Goal: Transaction & Acquisition: Purchase product/service

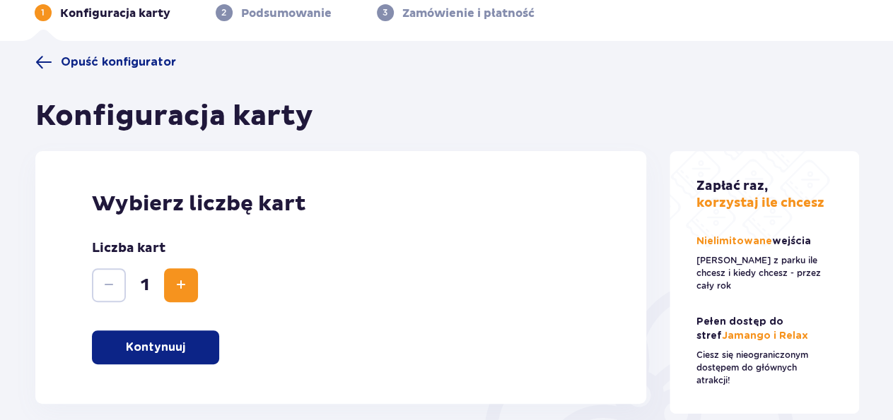
scroll to position [147, 0]
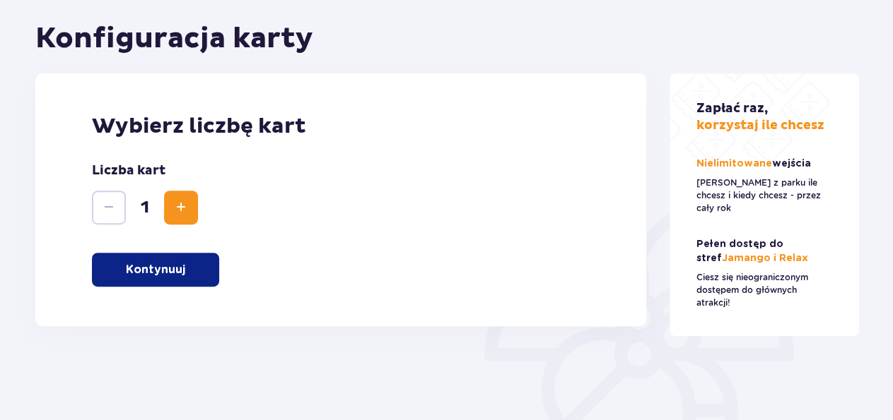
click at [182, 265] on p "Kontynuuj" at bounding box center [155, 270] width 59 height 16
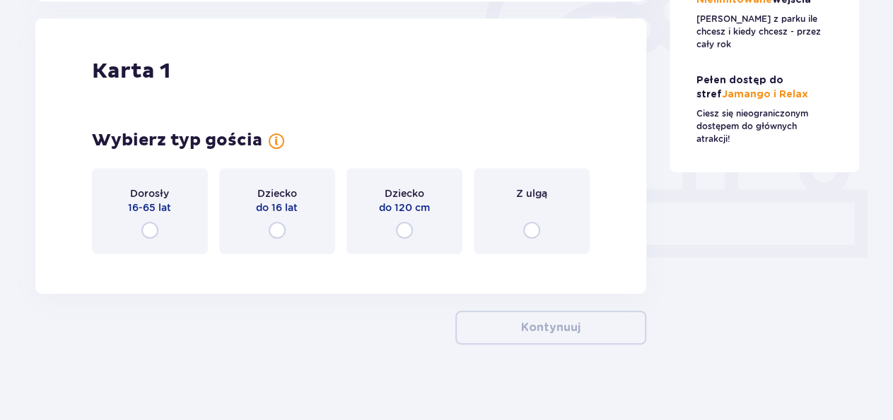
scroll to position [474, 0]
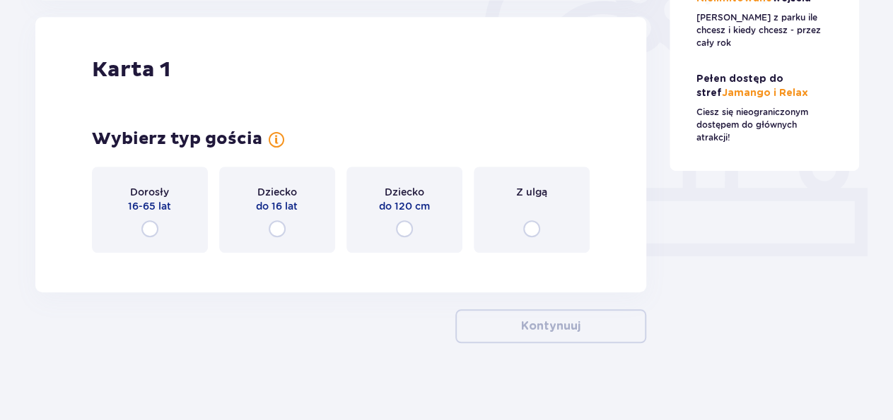
click at [142, 233] on input "radio" at bounding box center [149, 228] width 17 height 17
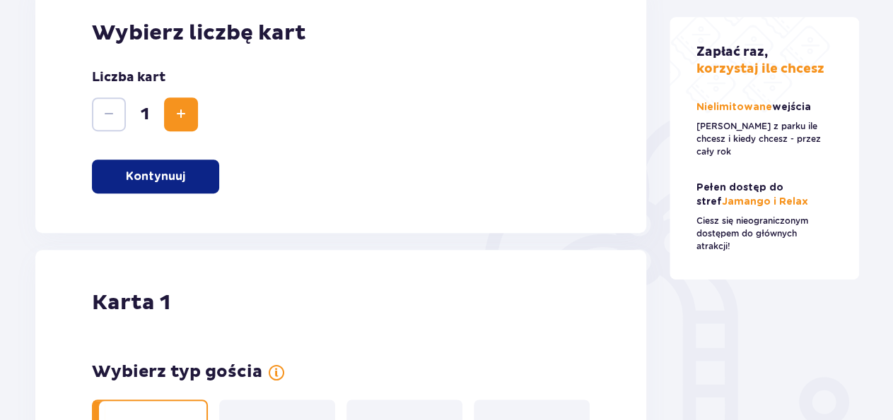
scroll to position [0, 0]
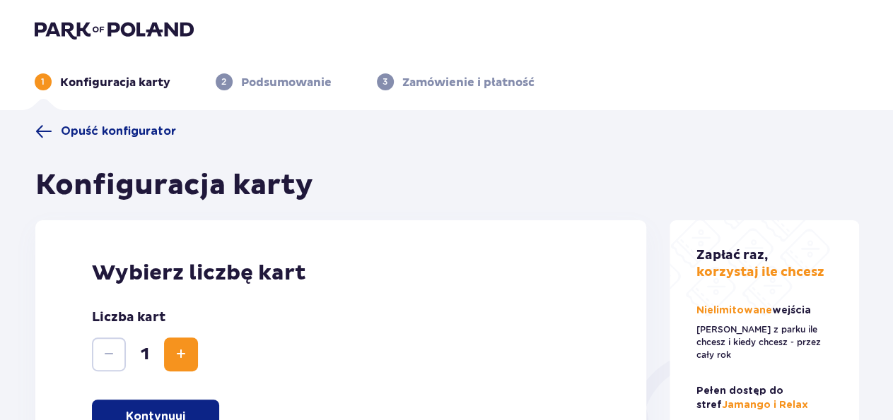
click at [90, 33] on img at bounding box center [114, 30] width 159 height 20
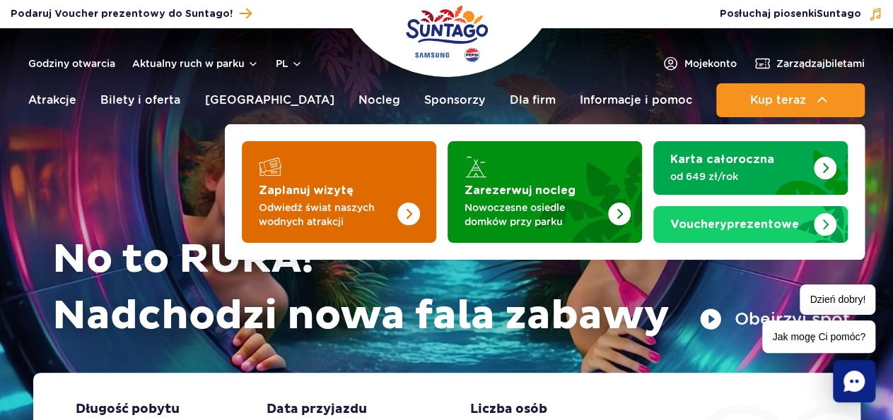
click at [286, 196] on strong "Zaplanuj wizytę" at bounding box center [306, 190] width 95 height 11
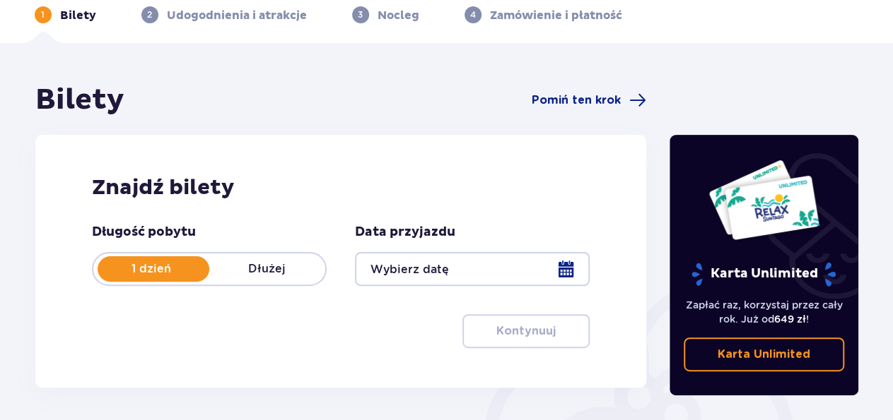
scroll to position [220, 0]
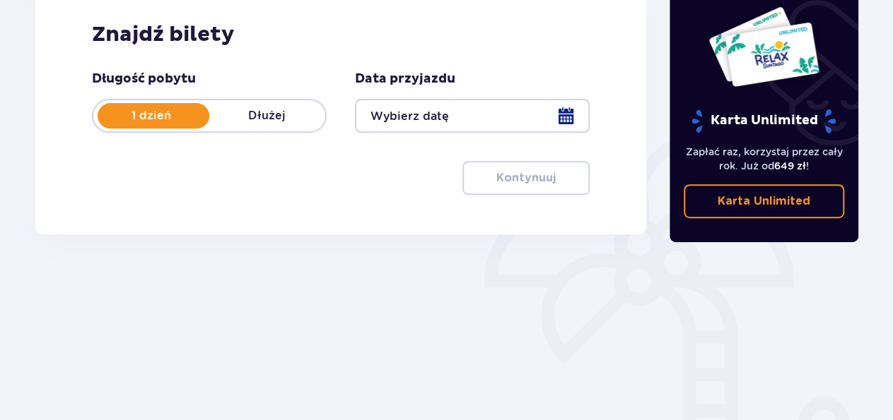
click at [569, 119] on div at bounding box center [472, 116] width 235 height 34
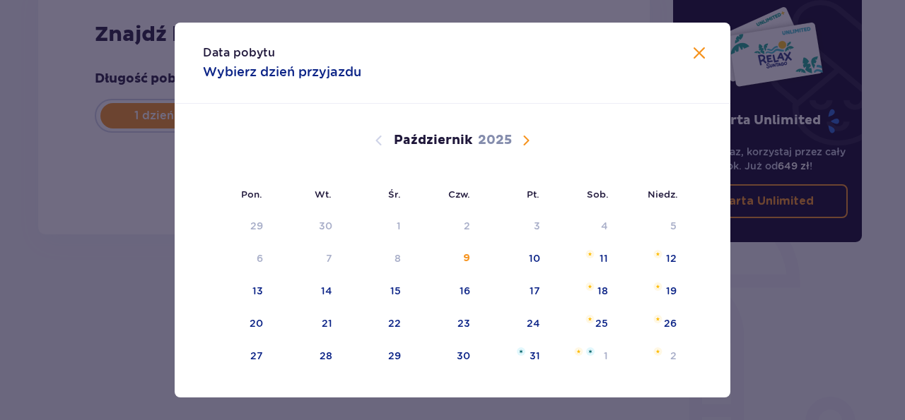
click at [523, 141] on span "Następny miesiąc" at bounding box center [525, 140] width 17 height 17
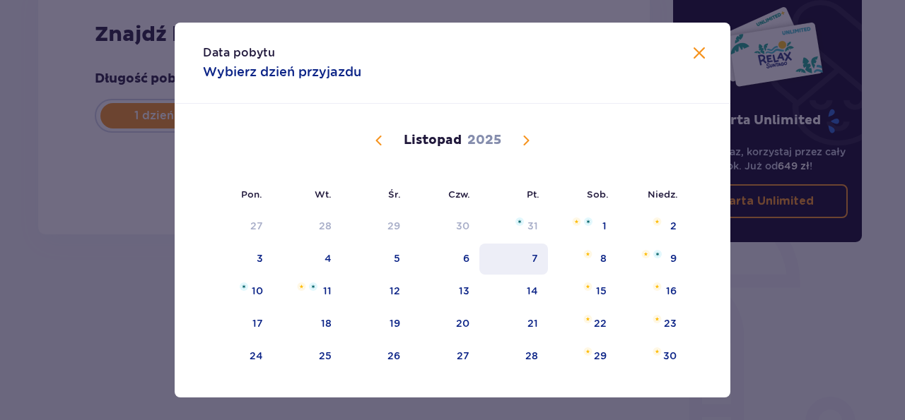
click at [525, 255] on div "7" at bounding box center [513, 259] width 69 height 31
type input "[DATE]"
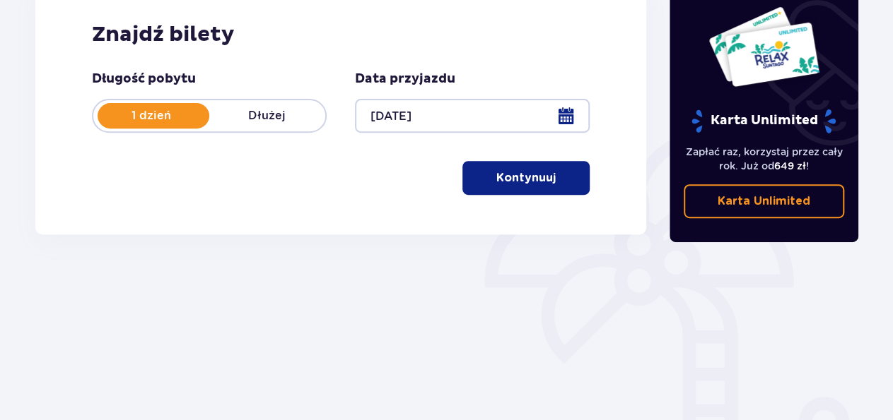
click at [555, 187] on button "Kontynuuj" at bounding box center [525, 178] width 127 height 34
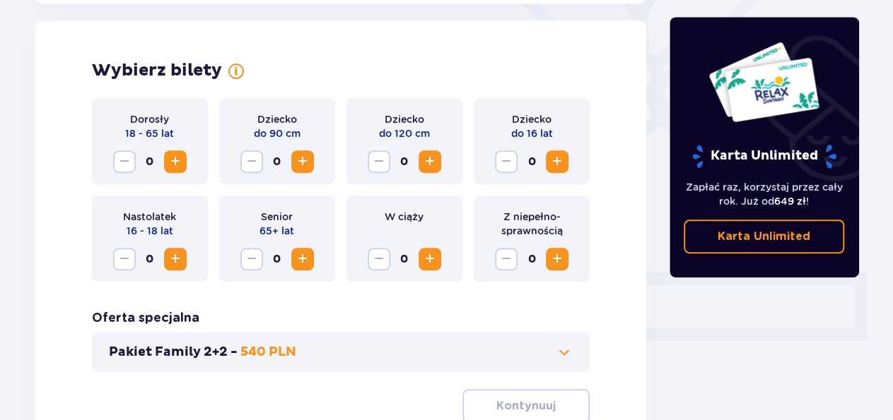
scroll to position [393, 0]
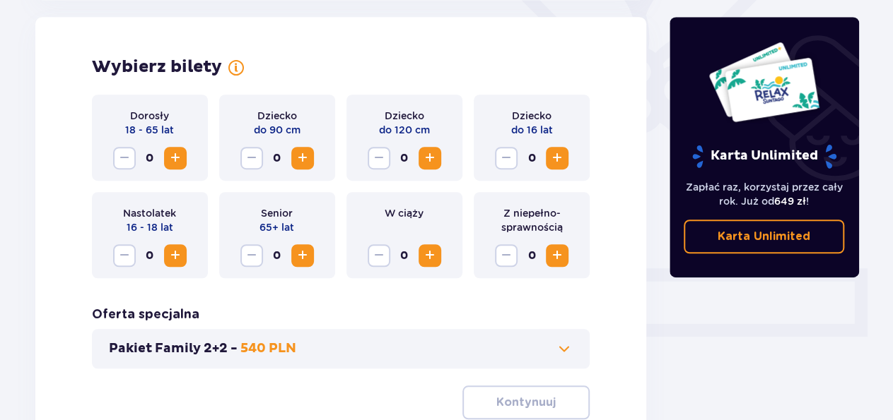
click at [168, 158] on span "Zwiększ" at bounding box center [175, 158] width 17 height 17
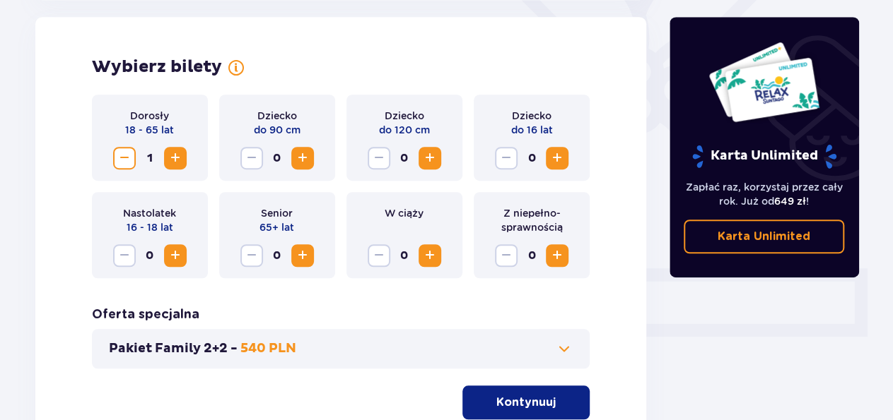
click at [645, 262] on div "Wybierz bilety Dorosły 18 - 65 lat 1 Dziecko do 90 cm 0 Dziecko do 120 cm 0 Dzi…" at bounding box center [340, 238] width 611 height 442
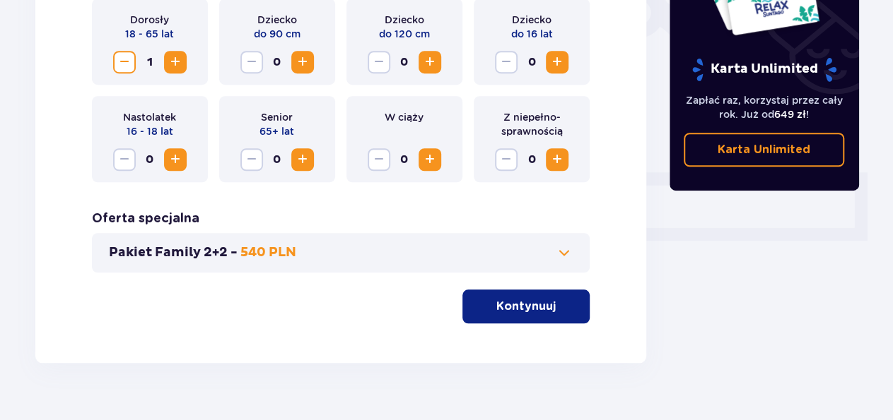
scroll to position [516, 0]
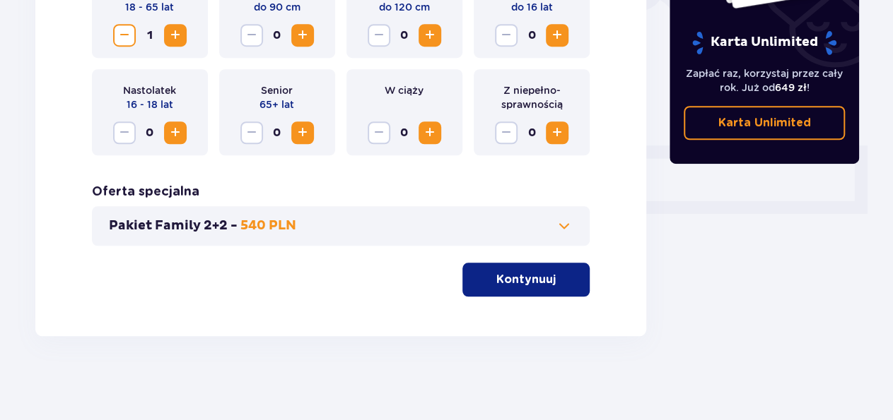
click at [562, 227] on span at bounding box center [563, 226] width 17 height 17
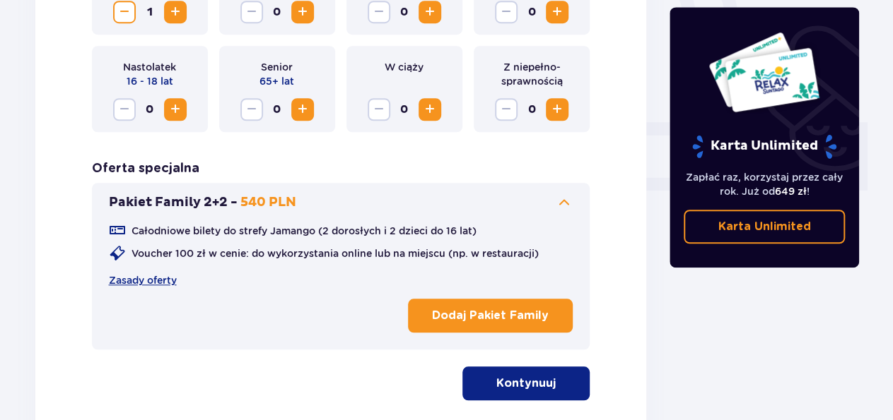
scroll to position [540, 0]
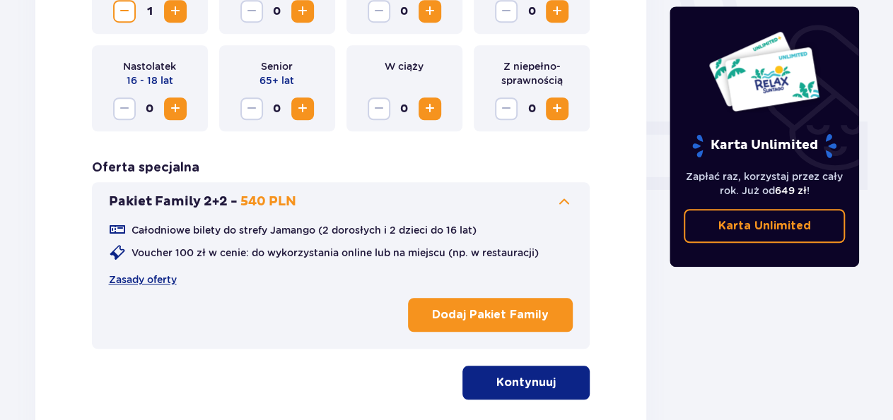
click at [564, 203] on span at bounding box center [563, 202] width 17 height 17
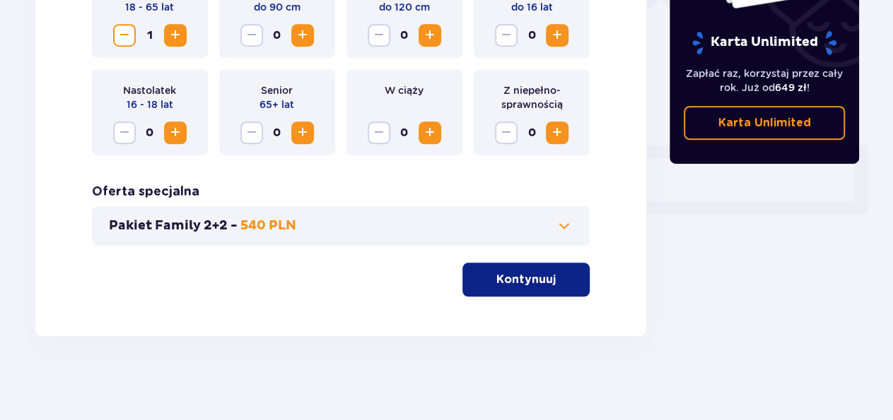
click at [549, 278] on button "Kontynuuj" at bounding box center [525, 280] width 127 height 34
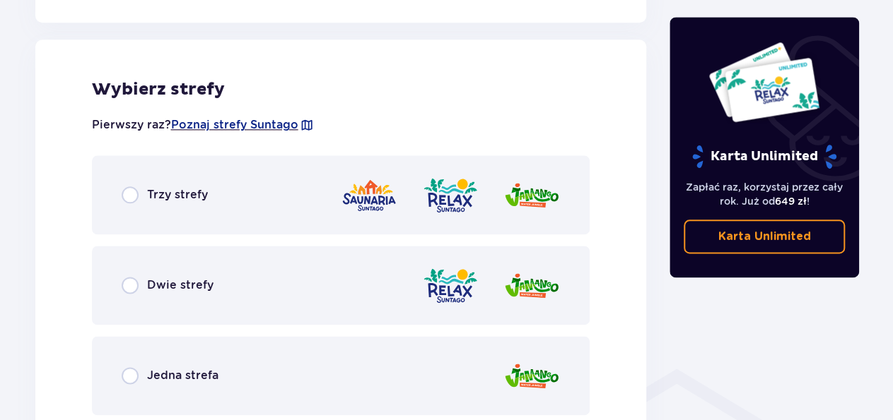
scroll to position [784, 0]
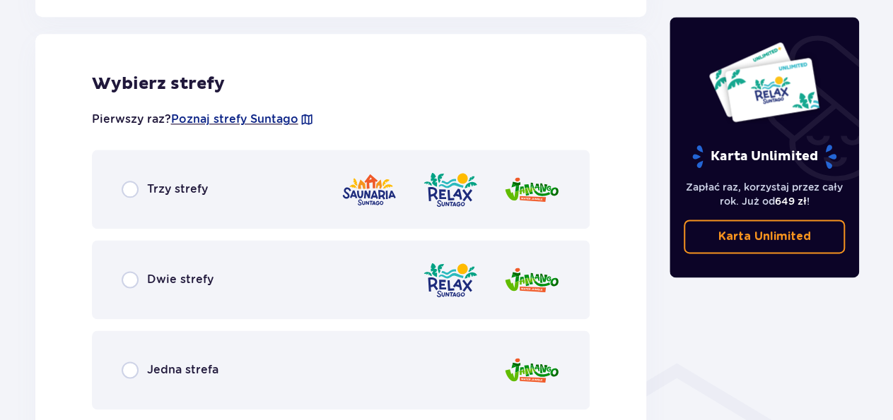
click at [128, 191] on input "radio" at bounding box center [130, 189] width 17 height 17
radio input "true"
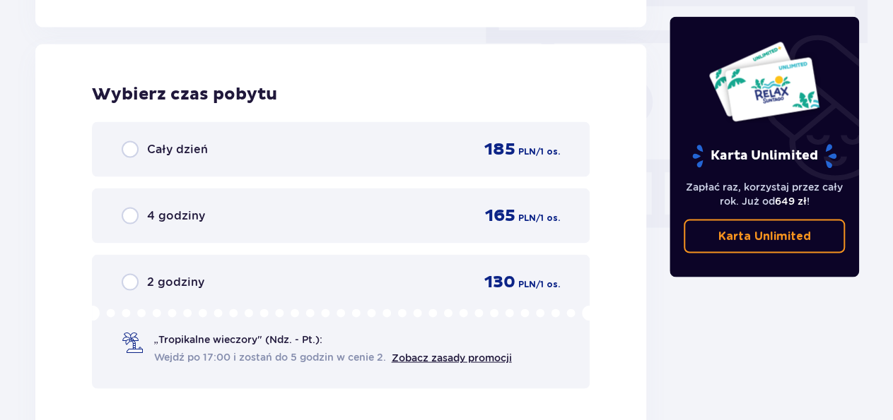
scroll to position [1276, 0]
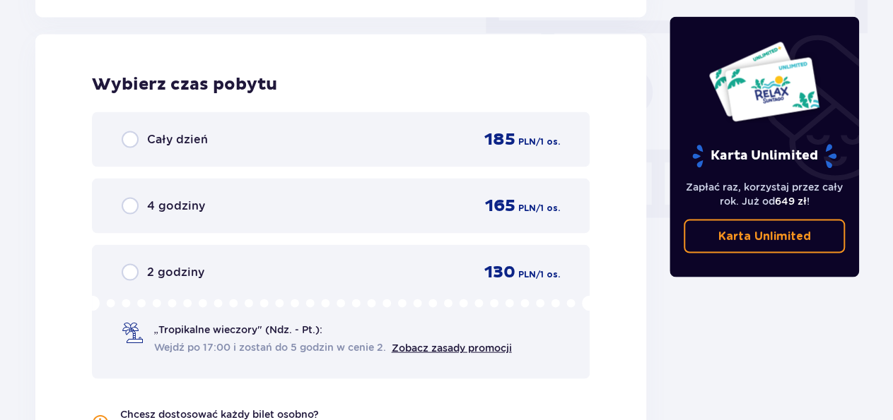
click at [133, 146] on input "radio" at bounding box center [130, 139] width 17 height 17
radio input "true"
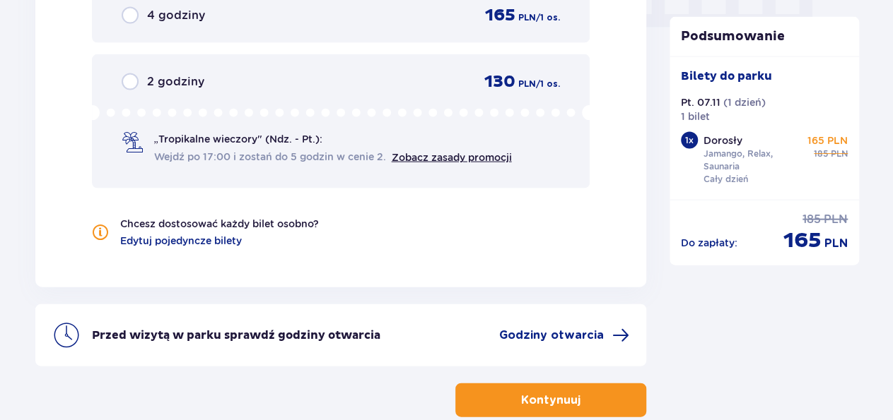
scroll to position [1536, 0]
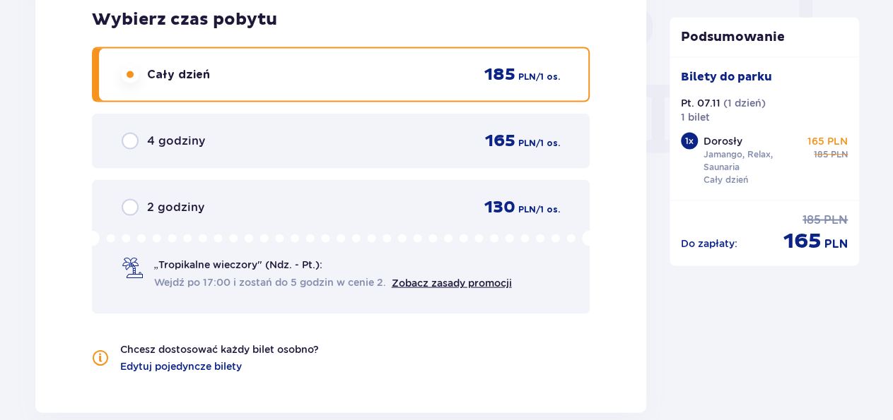
scroll to position [1316, 0]
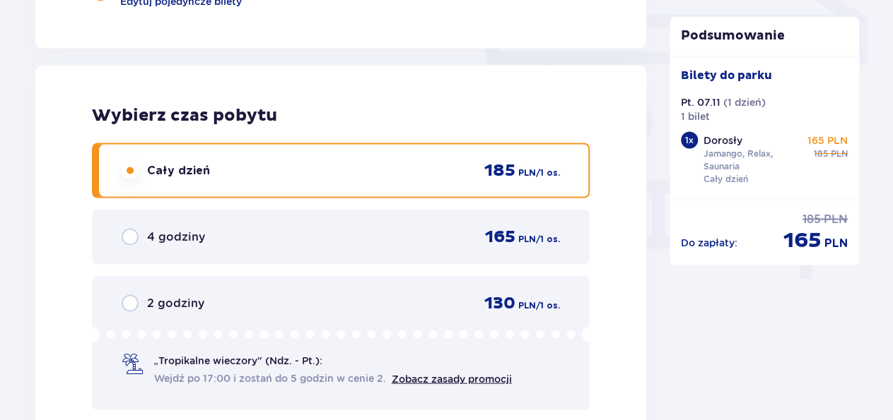
scroll to position [1169, 0]
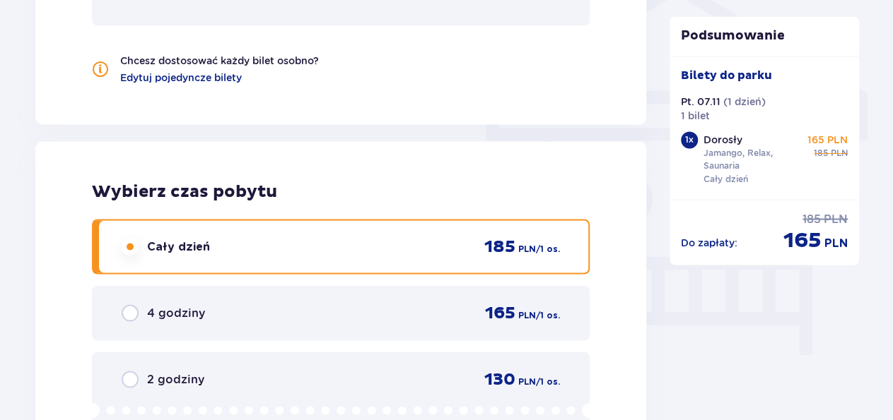
click at [623, 303] on div "Wybierz czas pobytu Cały dzień 185 PLN / 1 os. 4 godziny 165 PLN / 1 os. 2 godz…" at bounding box center [340, 363] width 611 height 444
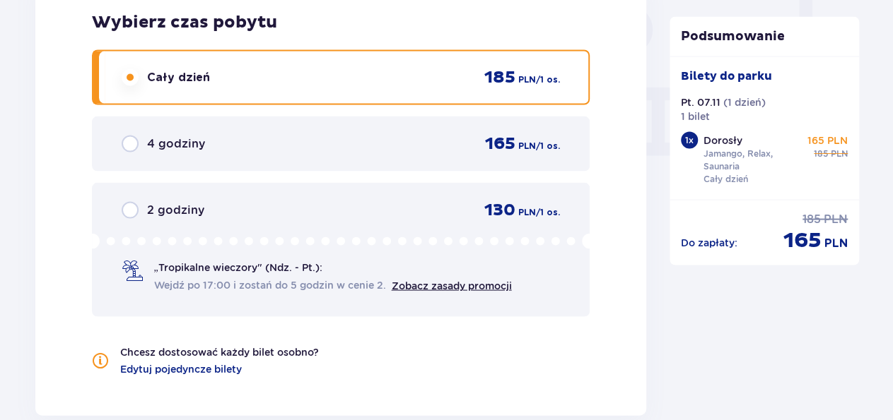
scroll to position [1316, 0]
